Goal: Find contact information: Find contact information

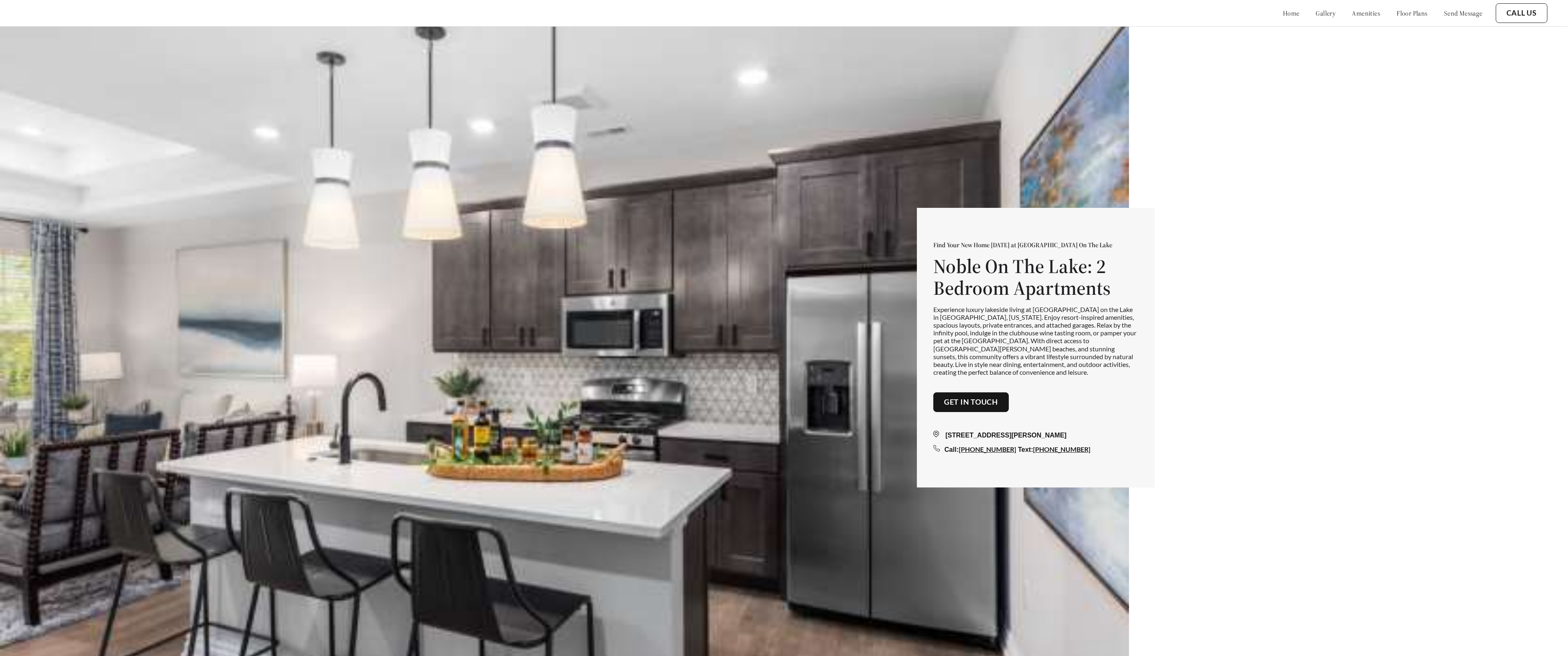
click at [964, 398] on link "Get in touch" at bounding box center [971, 402] width 54 height 9
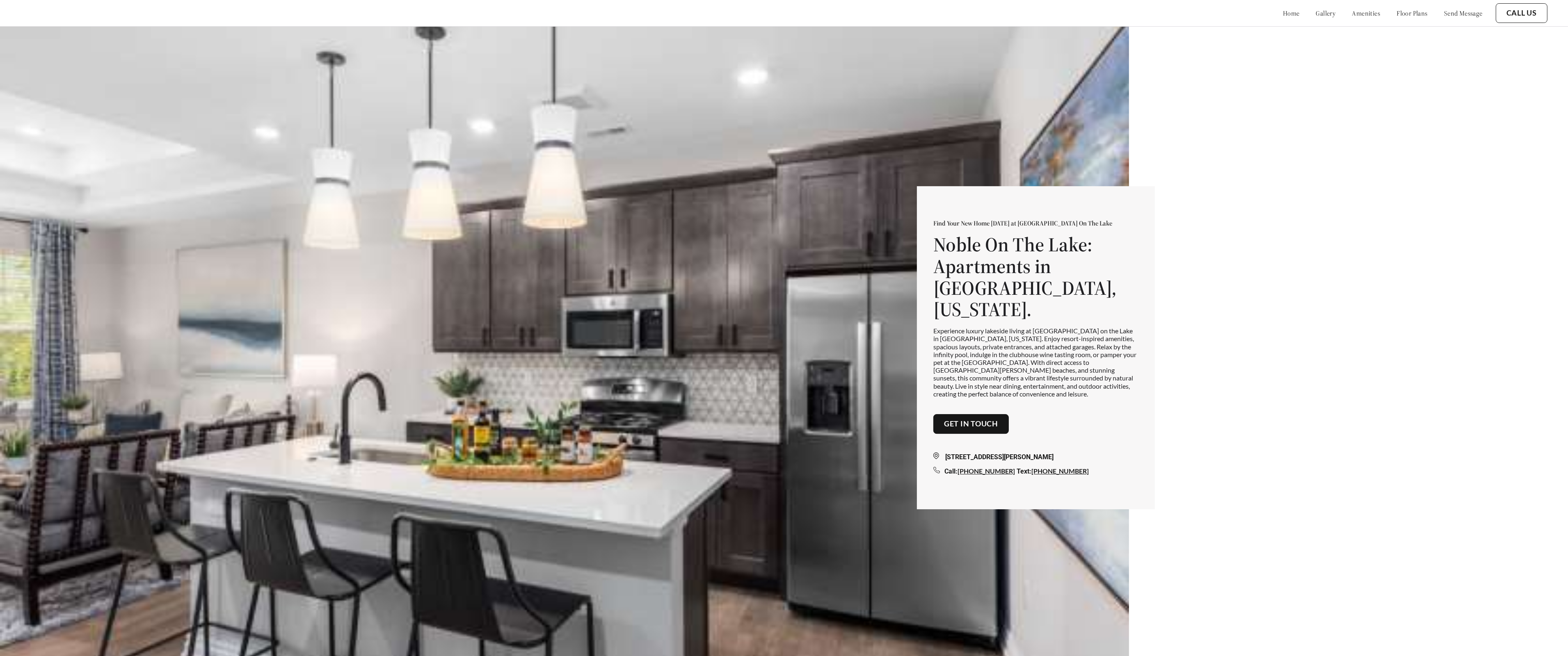
click at [1316, 12] on link "gallery" at bounding box center [1326, 13] width 20 height 9
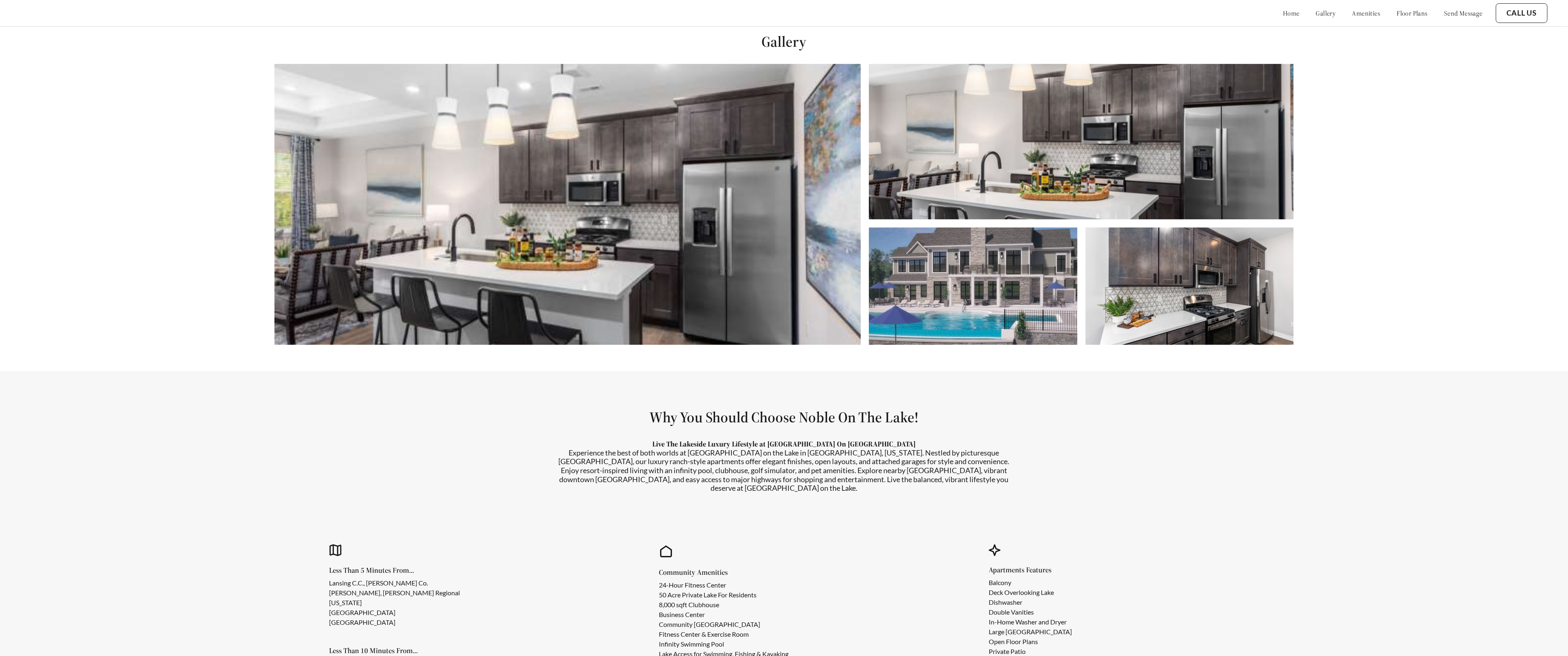
scroll to position [656, 0]
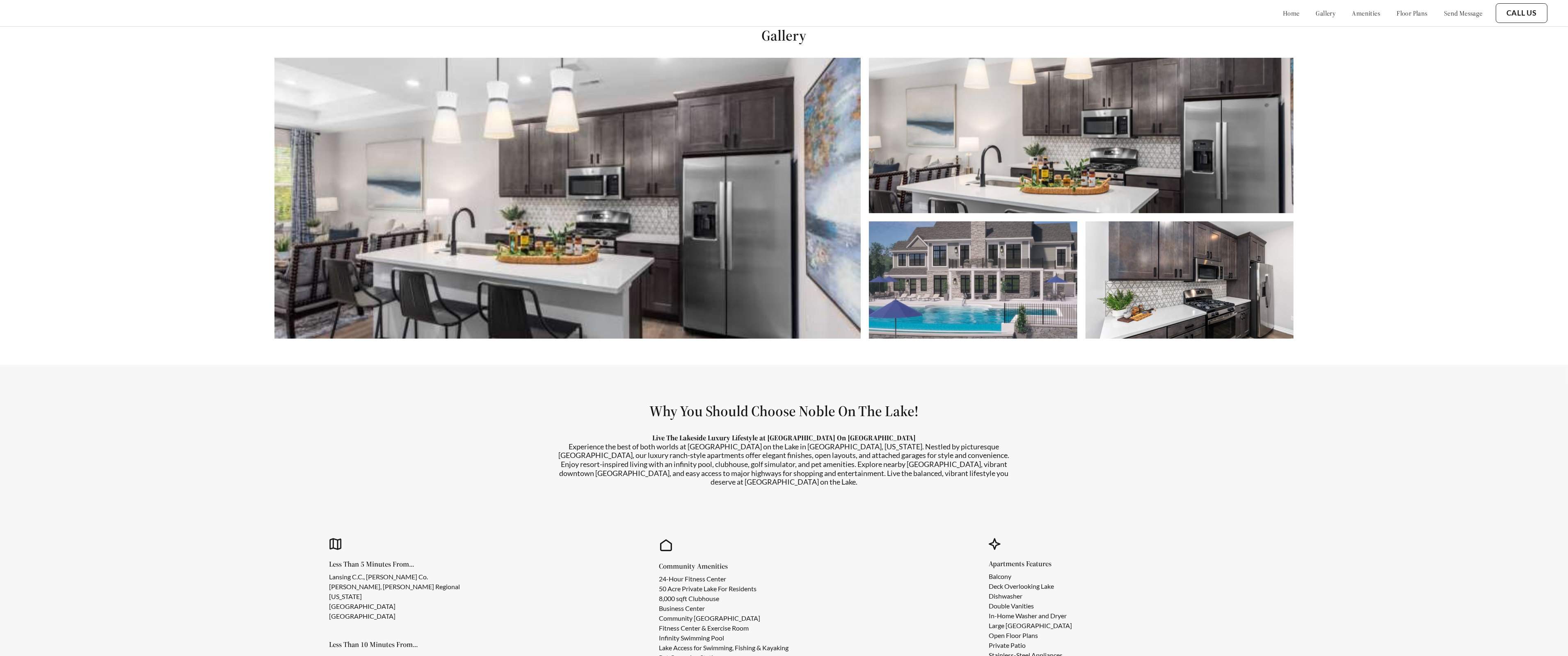
click at [1450, 12] on link "send message" at bounding box center [1463, 13] width 39 height 9
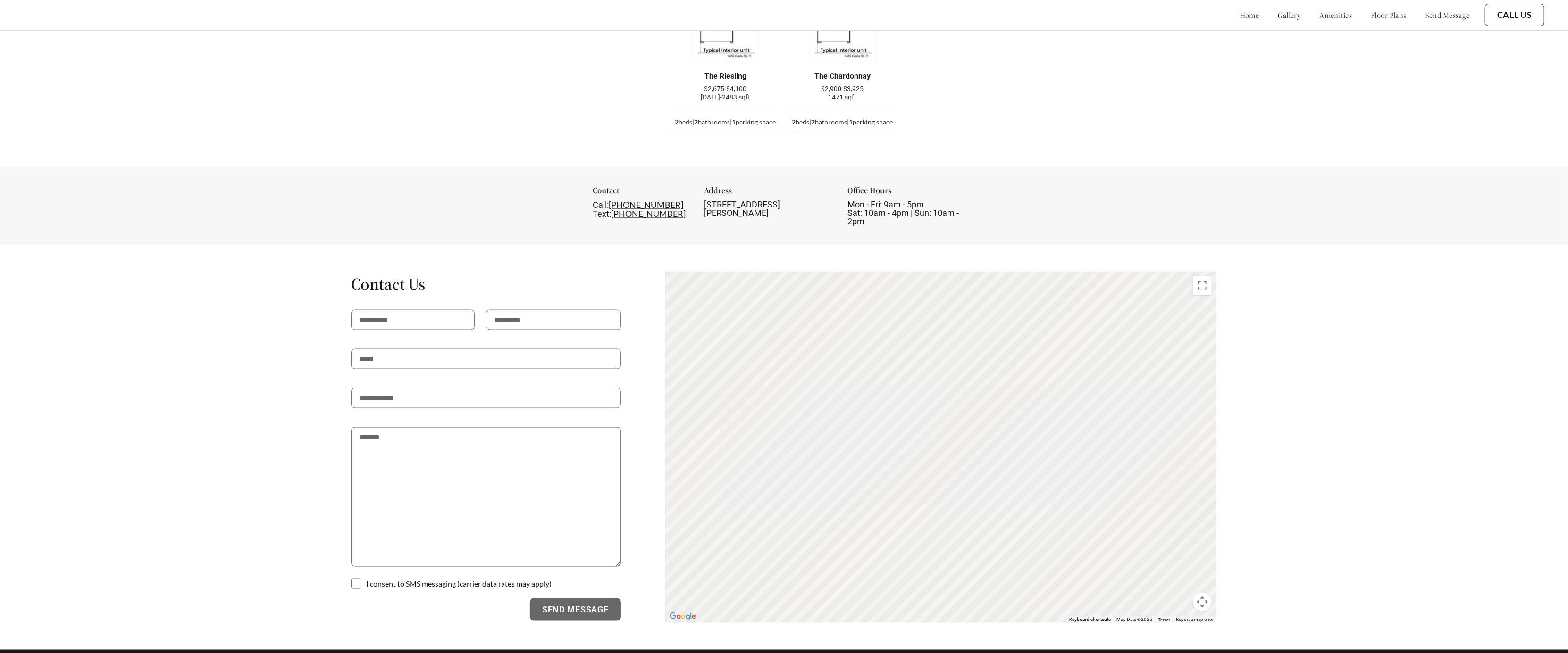
scroll to position [1660, 0]
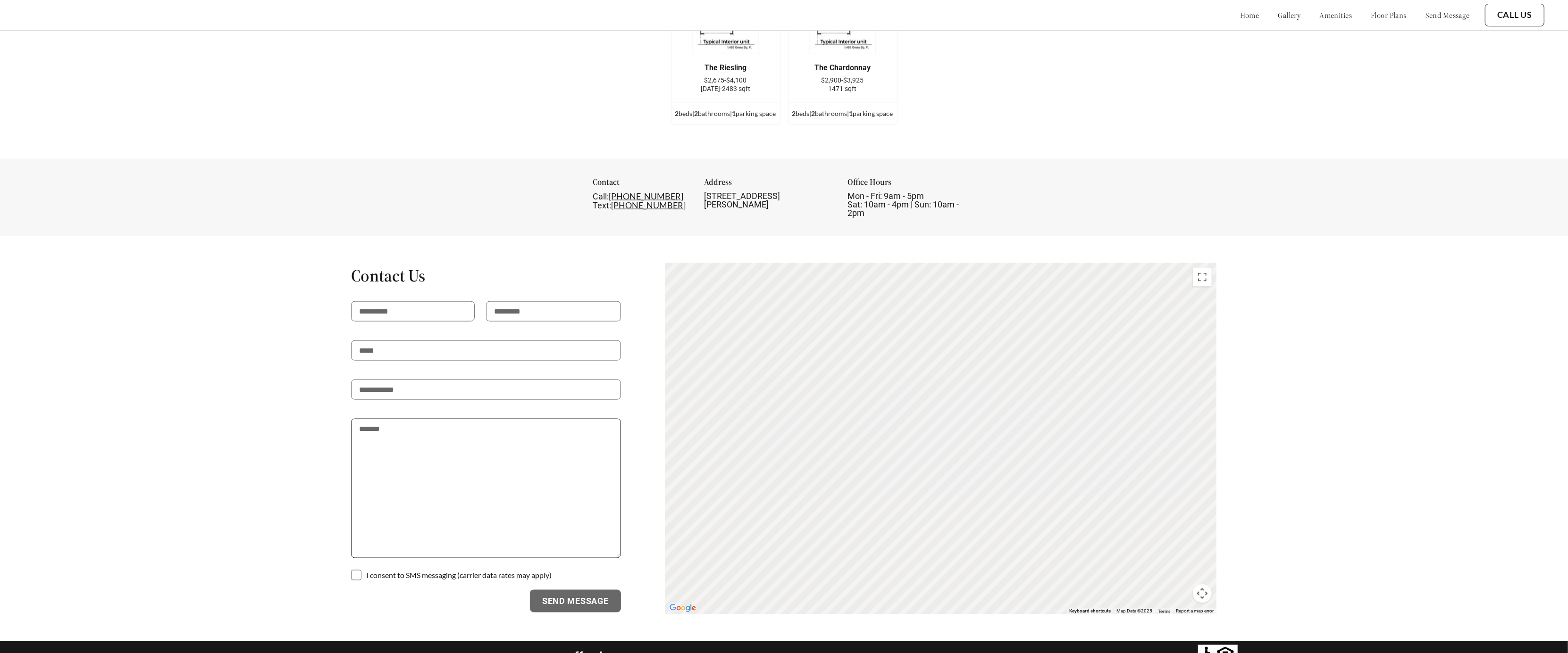
click at [390, 430] on textarea at bounding box center [486, 489] width 270 height 140
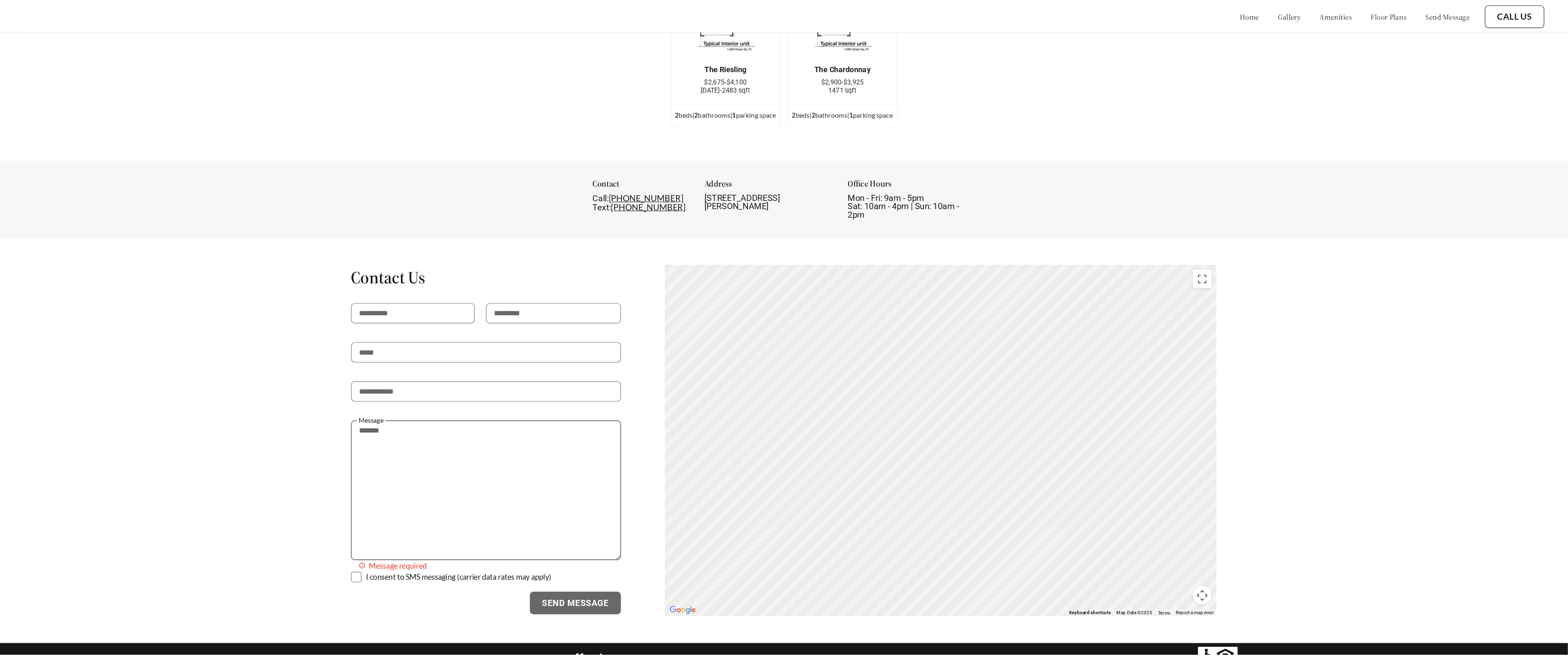
scroll to position [1442, 0]
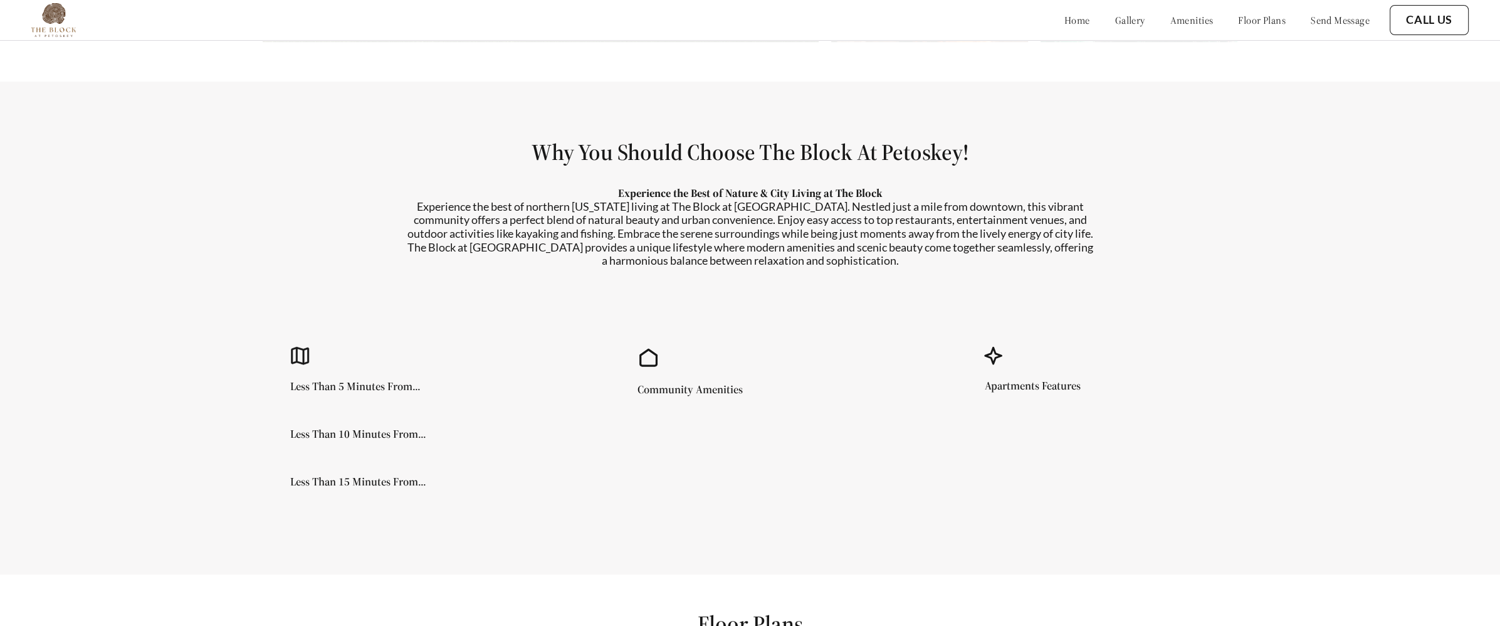
scroll to position [1103, 0]
click at [1346, 26] on link "send message" at bounding box center [1340, 20] width 59 height 13
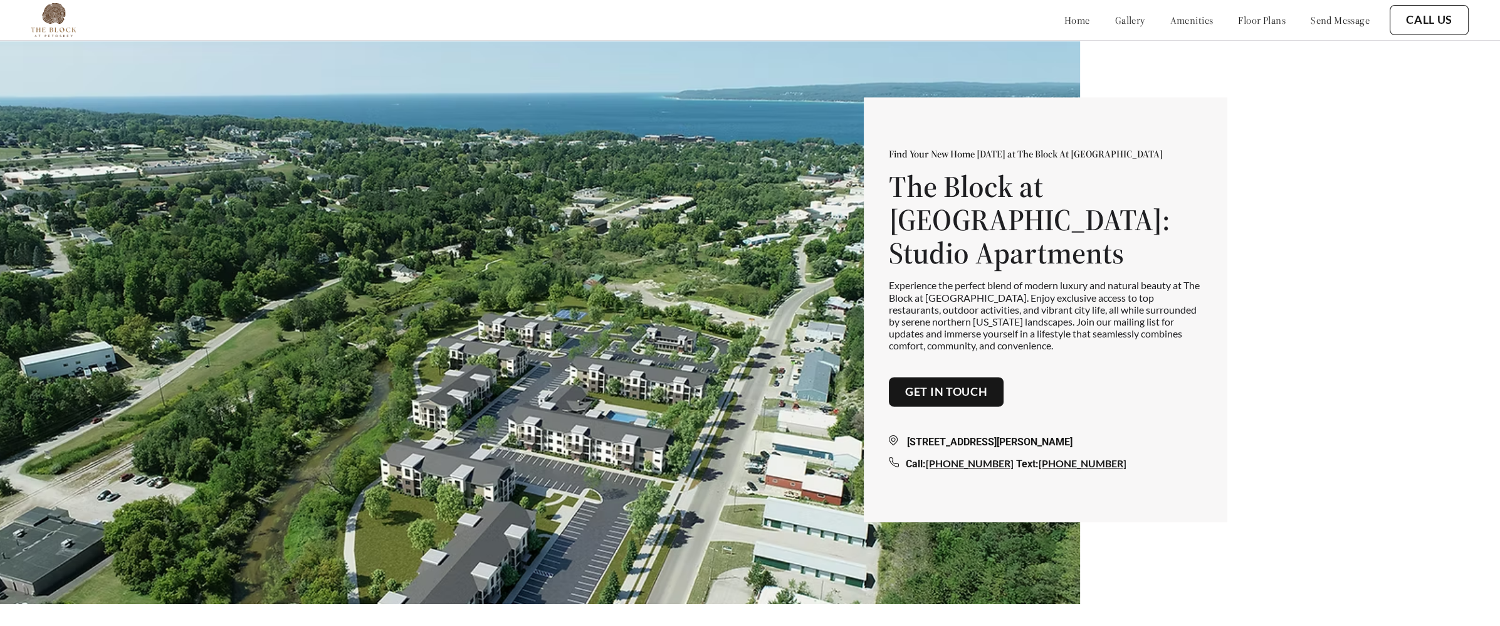
scroll to position [41, 0]
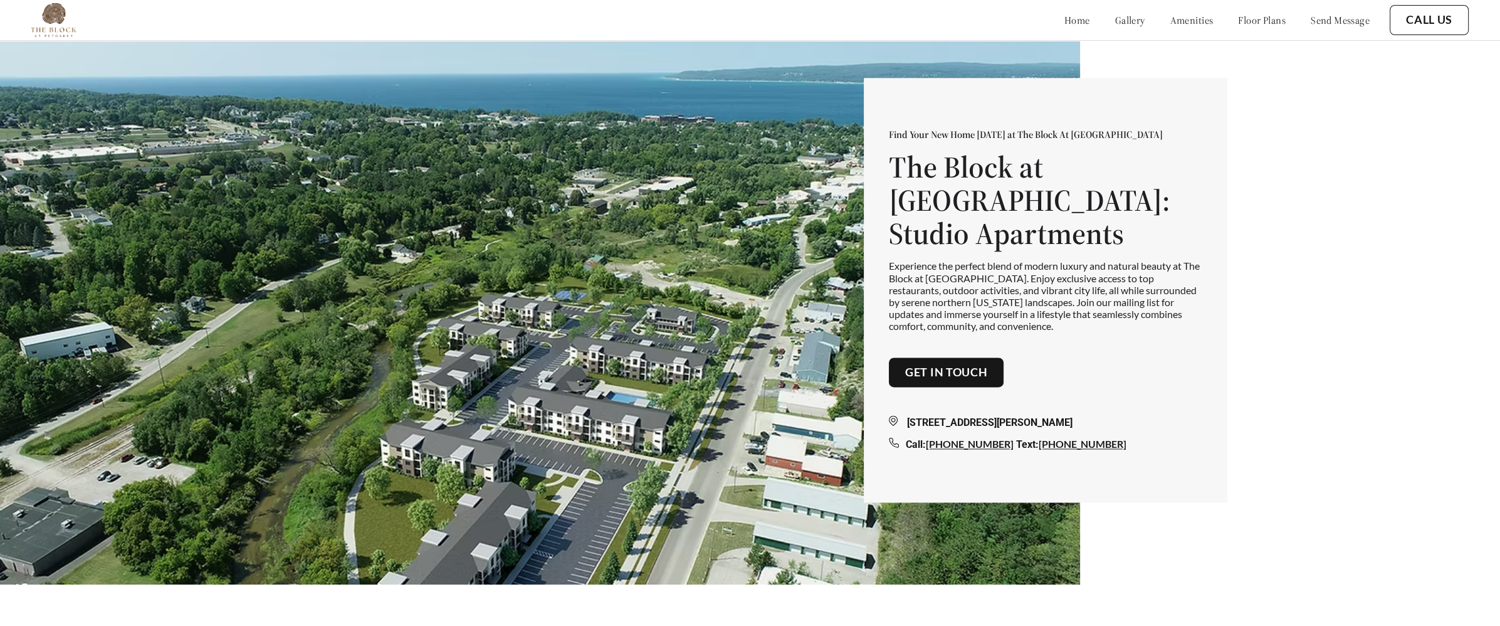
click at [936, 365] on link "Get in touch" at bounding box center [946, 372] width 83 height 14
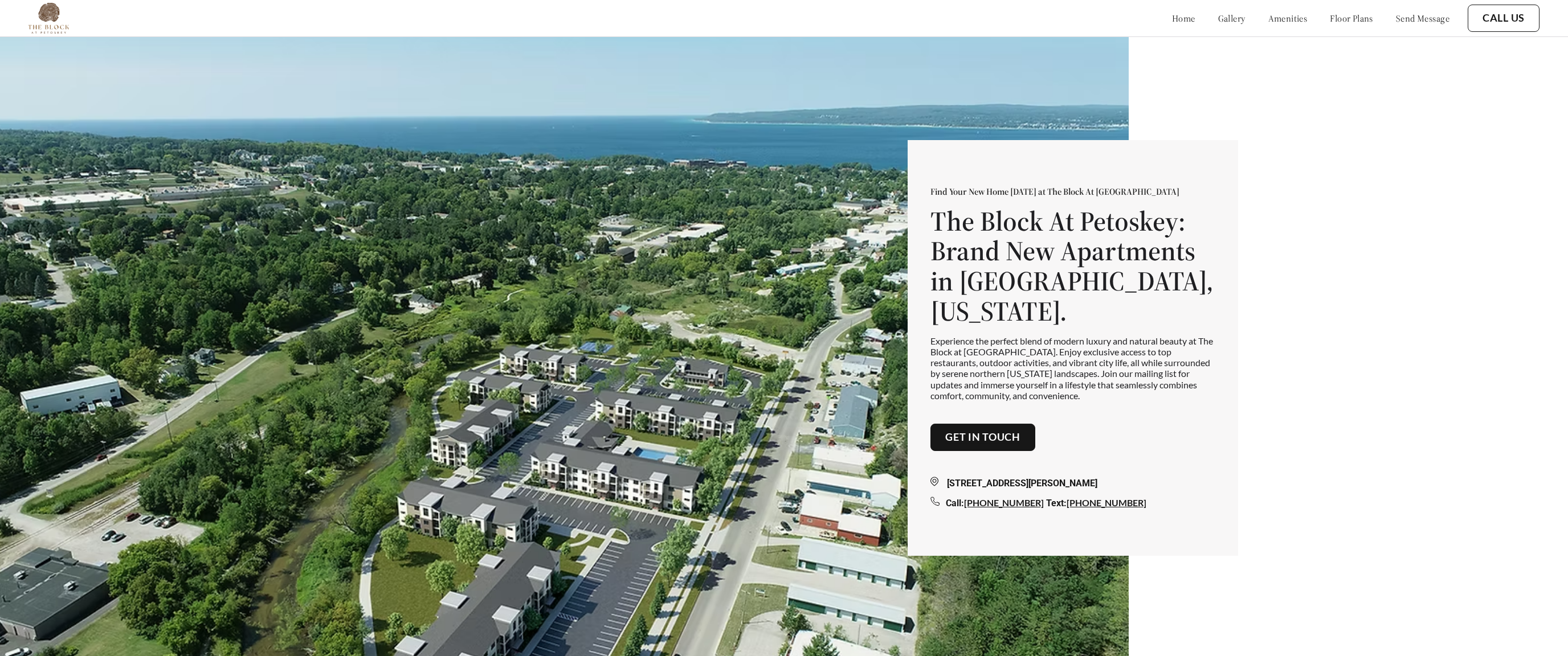
click at [955, 432] on link "Get in touch" at bounding box center [983, 438] width 75 height 13
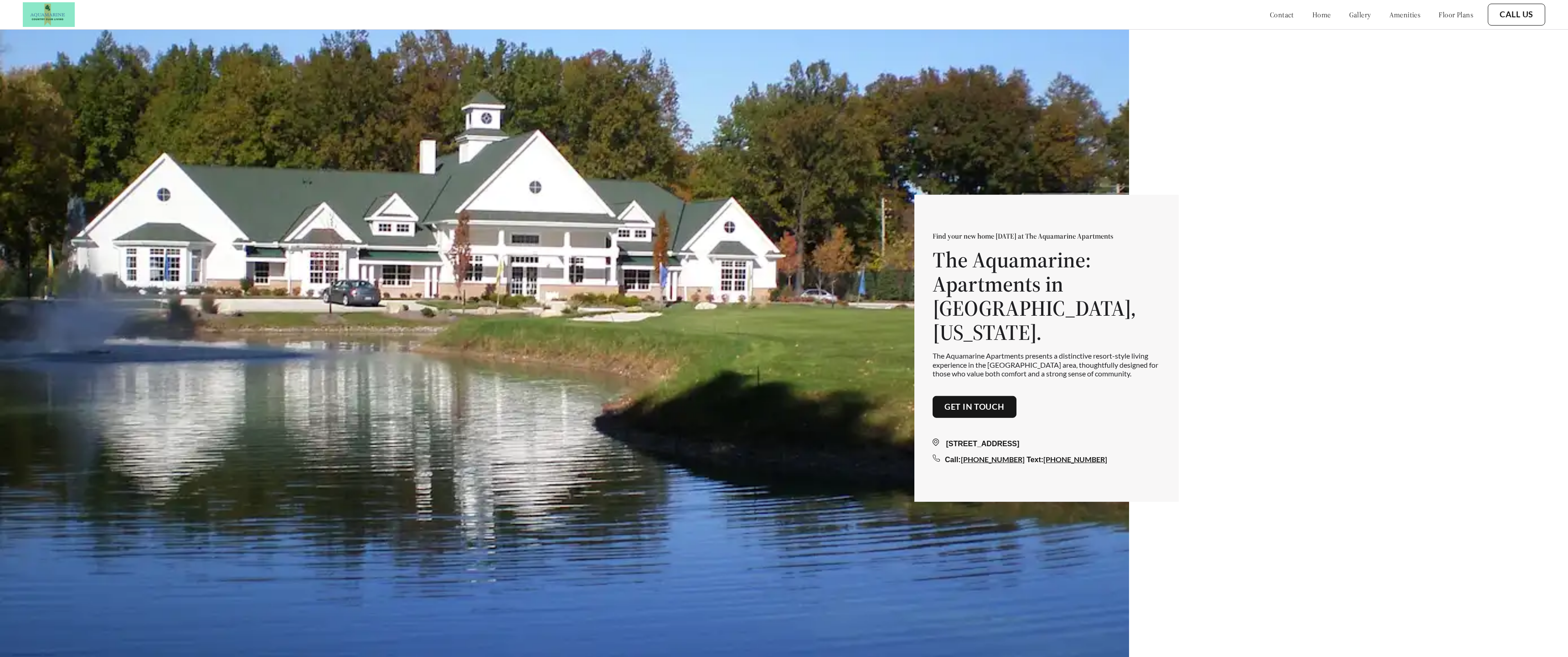
click at [983, 402] on link "Get in touch" at bounding box center [975, 407] width 60 height 10
click at [977, 402] on link "Get in touch" at bounding box center [975, 407] width 60 height 10
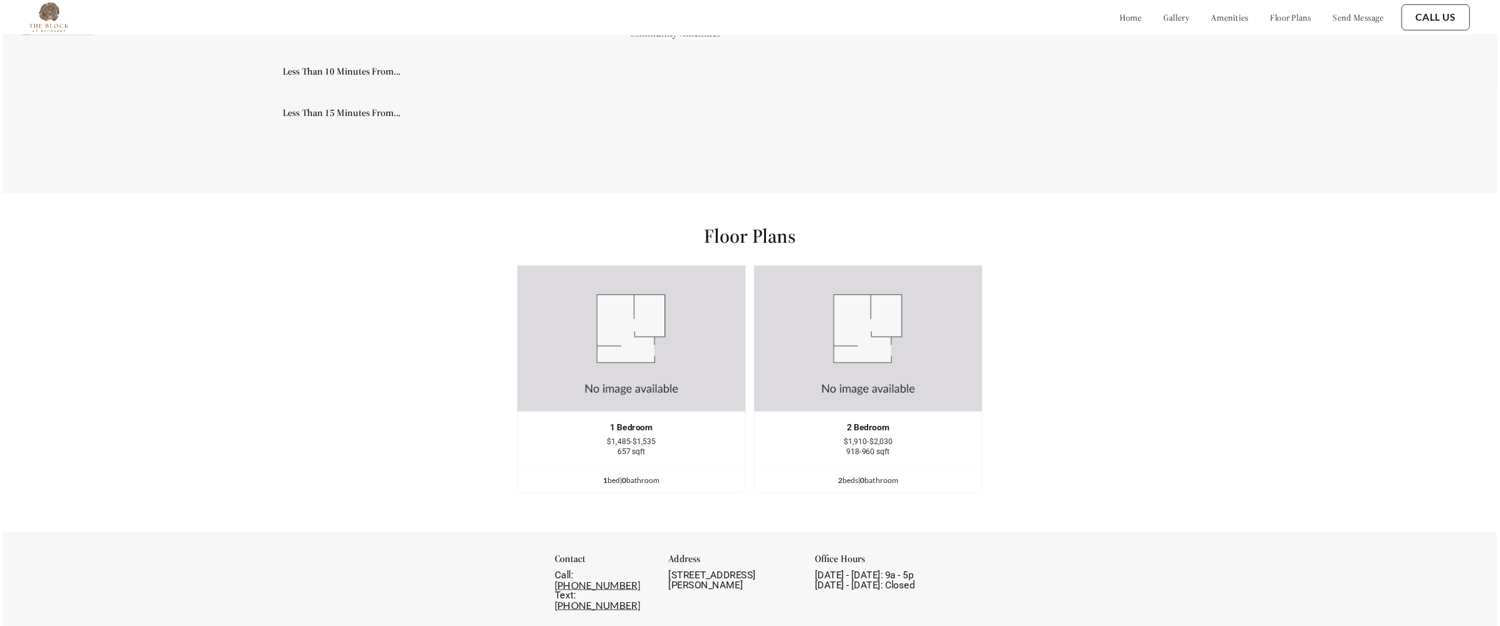
scroll to position [1553, 0]
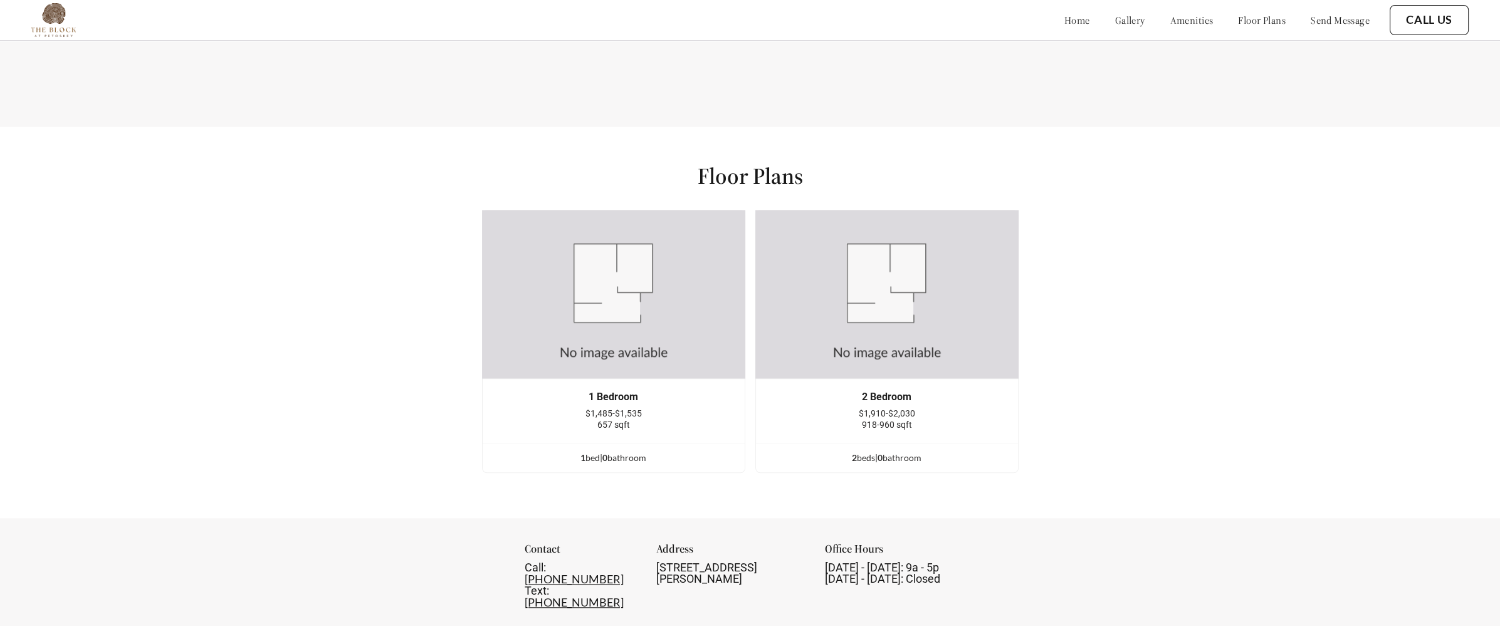
scroll to position [1553, 0]
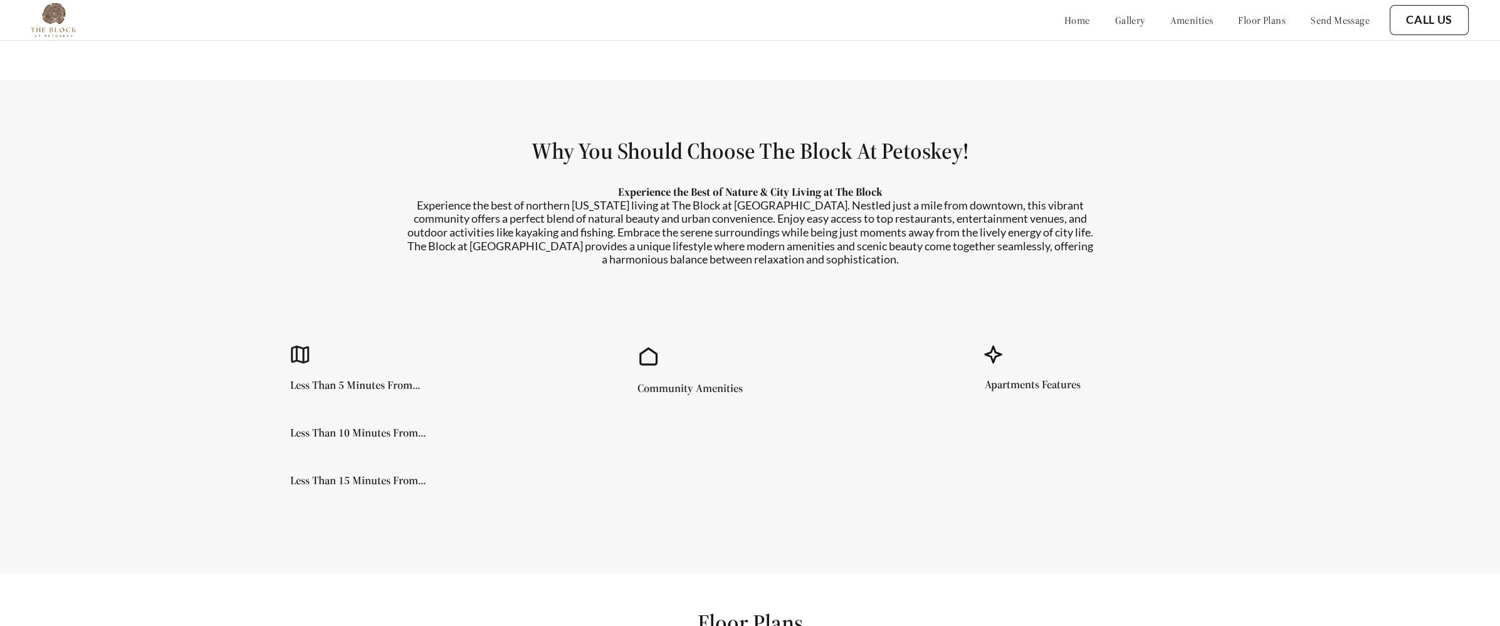
scroll to position [1103, 0]
